Goal: Check status

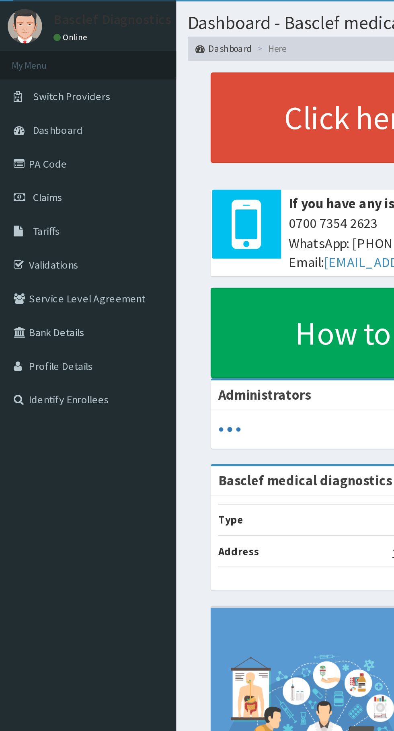
click at [35, 128] on link "Claims" at bounding box center [46, 123] width 92 height 18
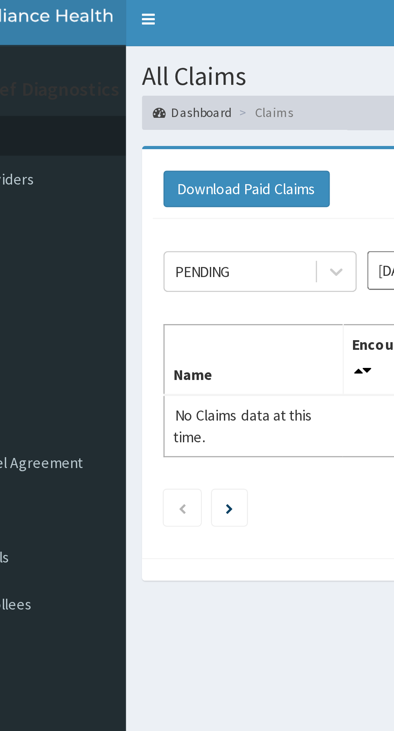
click at [147, 45] on li "Claims" at bounding box center [144, 44] width 22 height 7
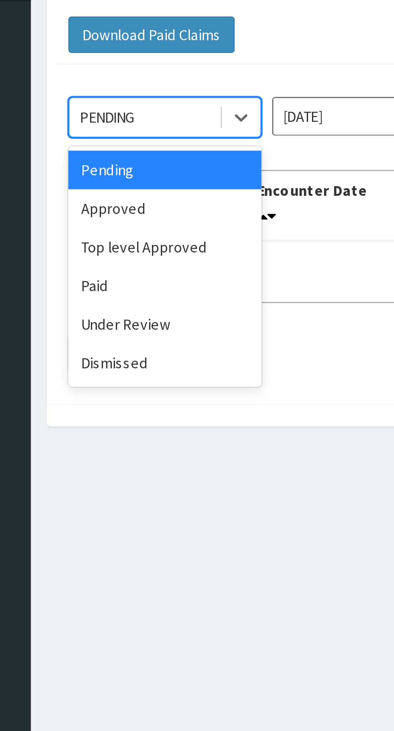
click at [141, 183] on div "Under Review" at bounding box center [143, 182] width 72 height 14
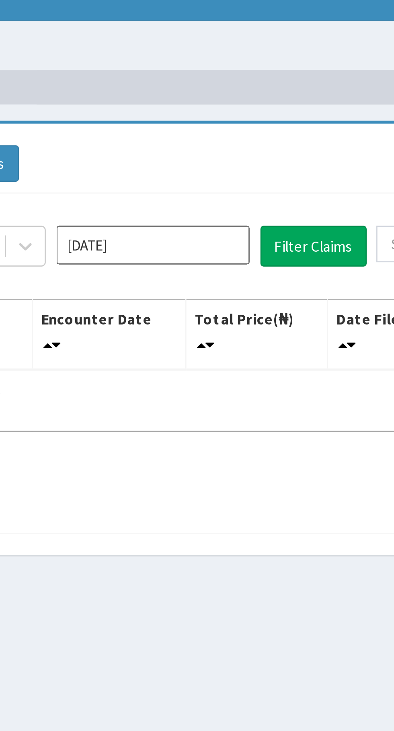
click at [231, 104] on input "[DATE]" at bounding box center [219, 104] width 72 height 14
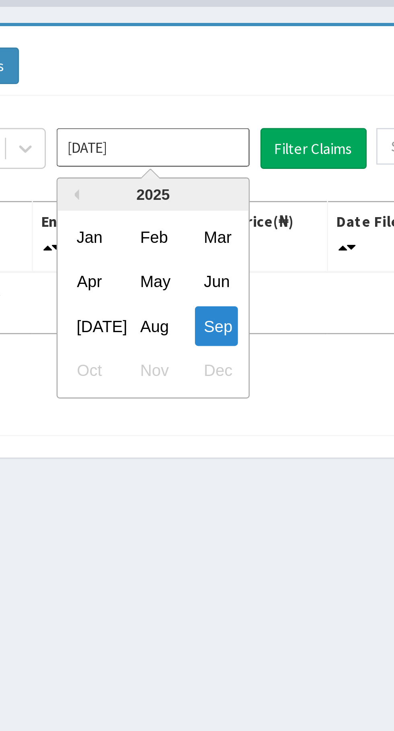
click at [222, 157] on div "May" at bounding box center [219, 154] width 16 height 15
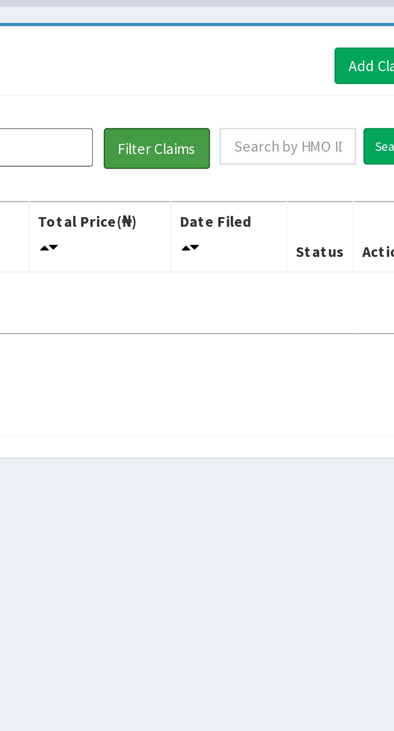
click at [285, 104] on button "Filter Claims" at bounding box center [279, 104] width 40 height 15
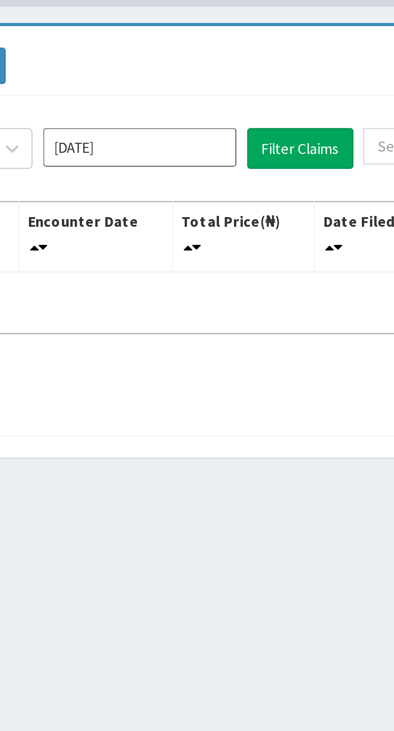
click at [238, 102] on input "May 2025" at bounding box center [219, 104] width 72 height 14
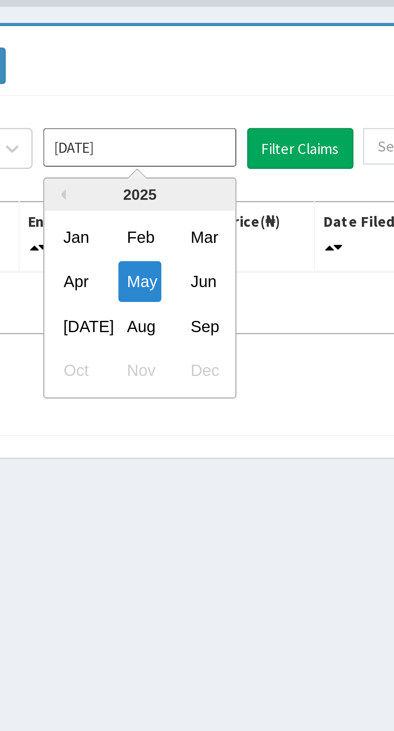
click at [197, 171] on div "Jul" at bounding box center [195, 170] width 16 height 15
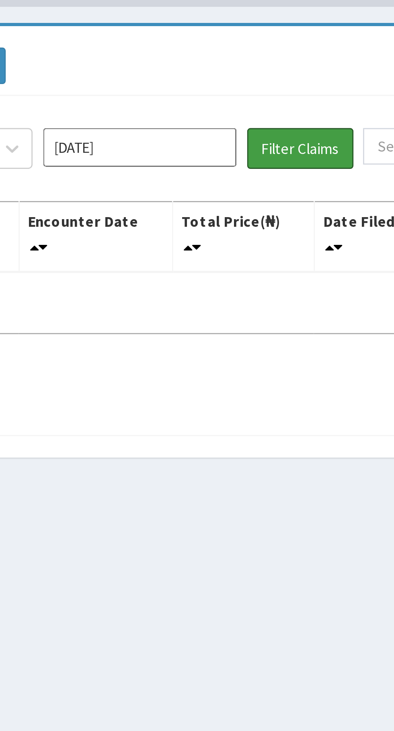
click at [278, 107] on button "Filter Claims" at bounding box center [279, 104] width 40 height 15
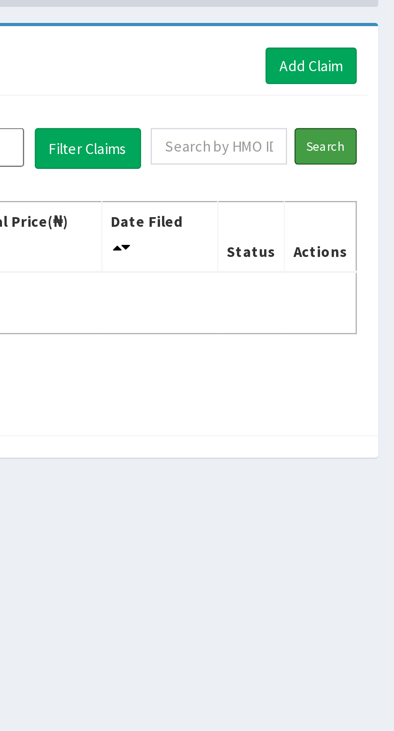
click at [370, 102] on input "Search" at bounding box center [367, 104] width 23 height 14
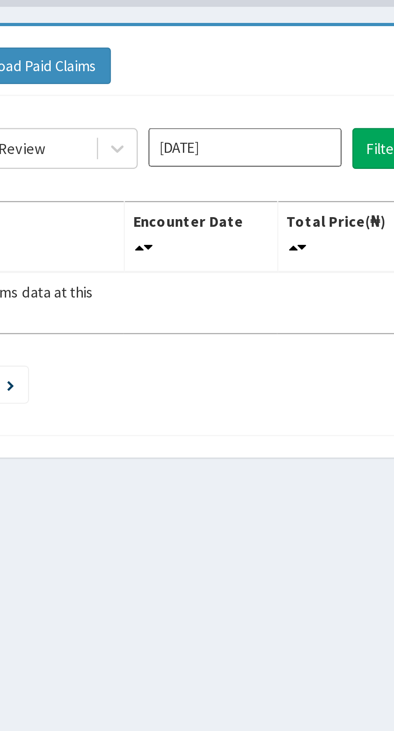
click at [229, 106] on input "Jul 2025" at bounding box center [219, 104] width 72 height 14
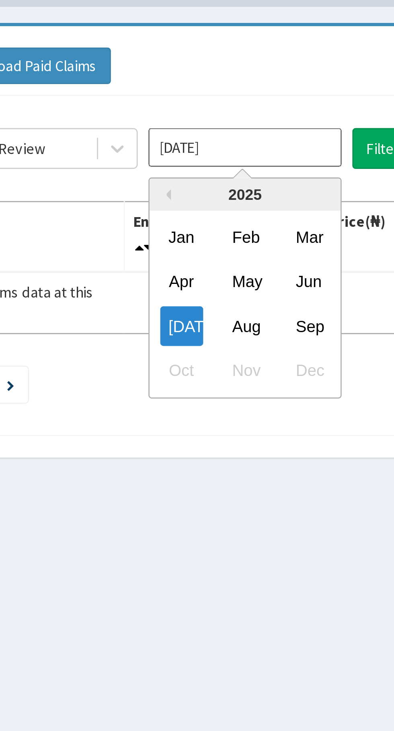
click at [217, 169] on div "Aug" at bounding box center [219, 170] width 16 height 15
type input "Aug 2025"
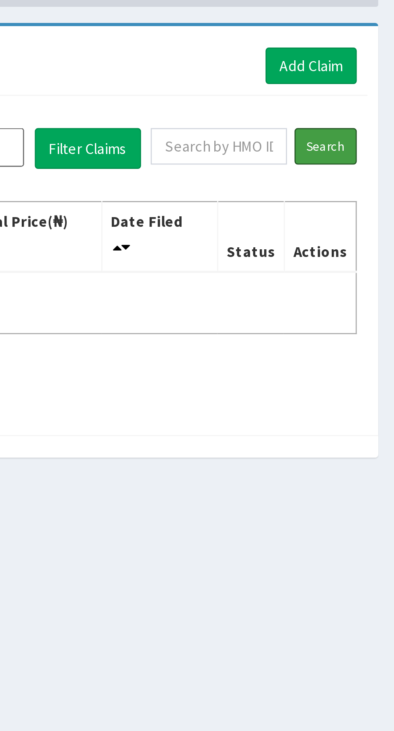
click at [370, 103] on input "Search" at bounding box center [367, 104] width 23 height 14
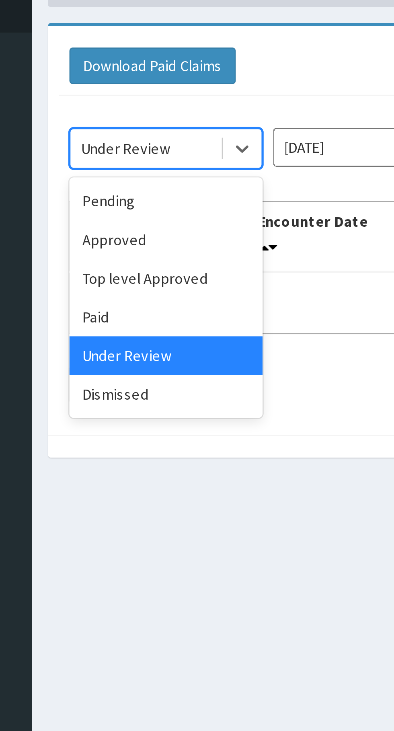
click at [155, 151] on div "Top level Approved" at bounding box center [143, 153] width 72 height 14
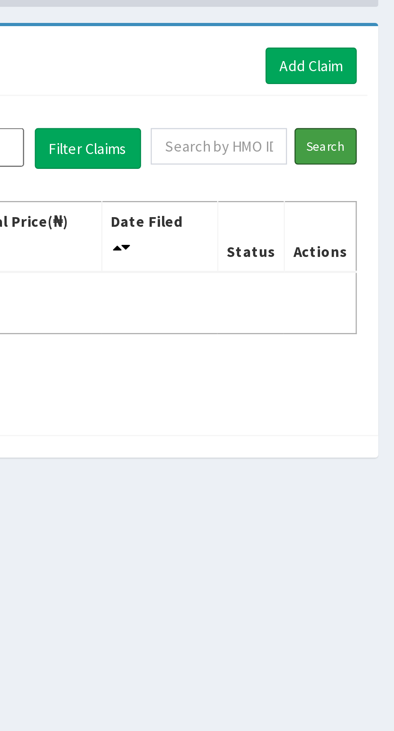
click at [370, 106] on input "Search" at bounding box center [367, 104] width 23 height 14
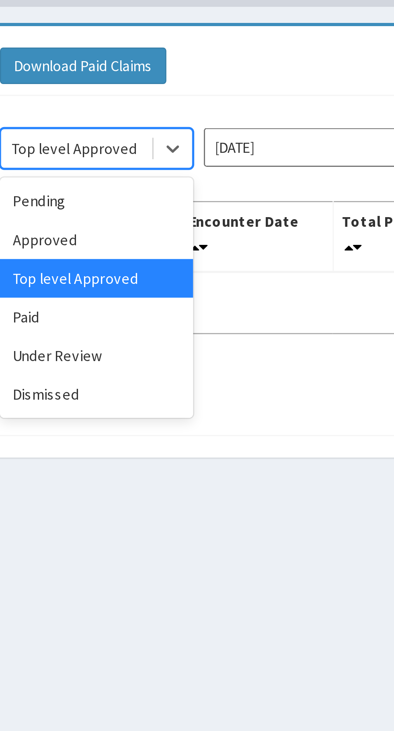
click at [156, 168] on div "Paid" at bounding box center [143, 167] width 72 height 14
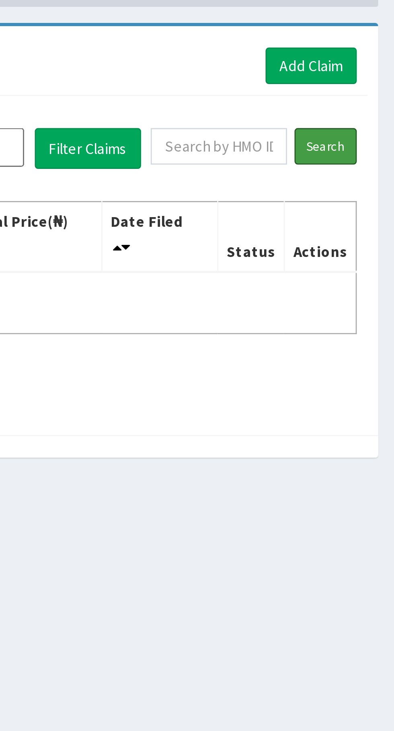
click at [371, 102] on input "Search" at bounding box center [367, 104] width 23 height 14
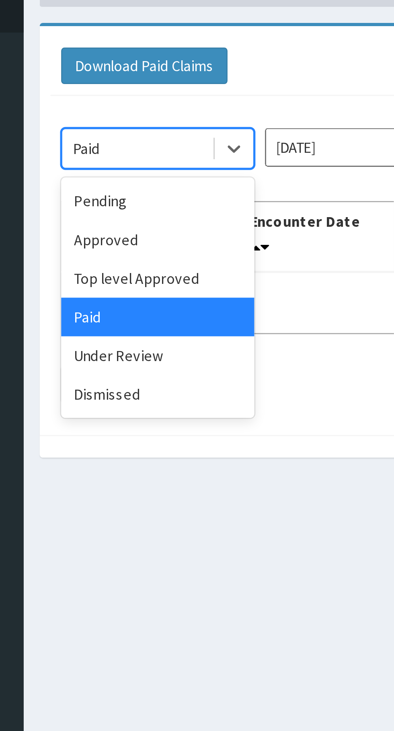
click at [143, 128] on div "Pending" at bounding box center [143, 124] width 72 height 14
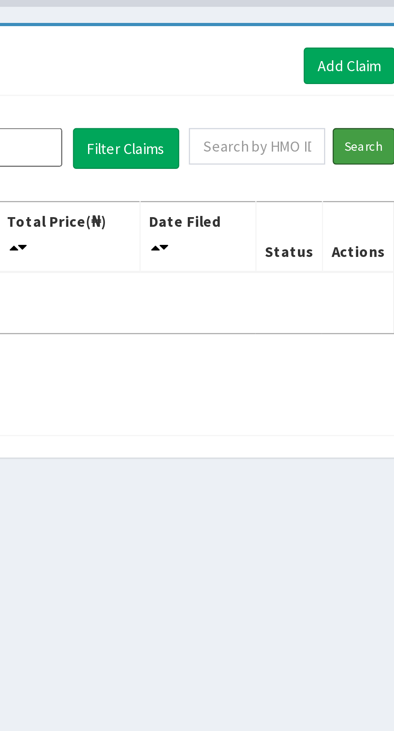
click at [367, 107] on input "Search" at bounding box center [367, 104] width 23 height 14
